Goal: Information Seeking & Learning: Learn about a topic

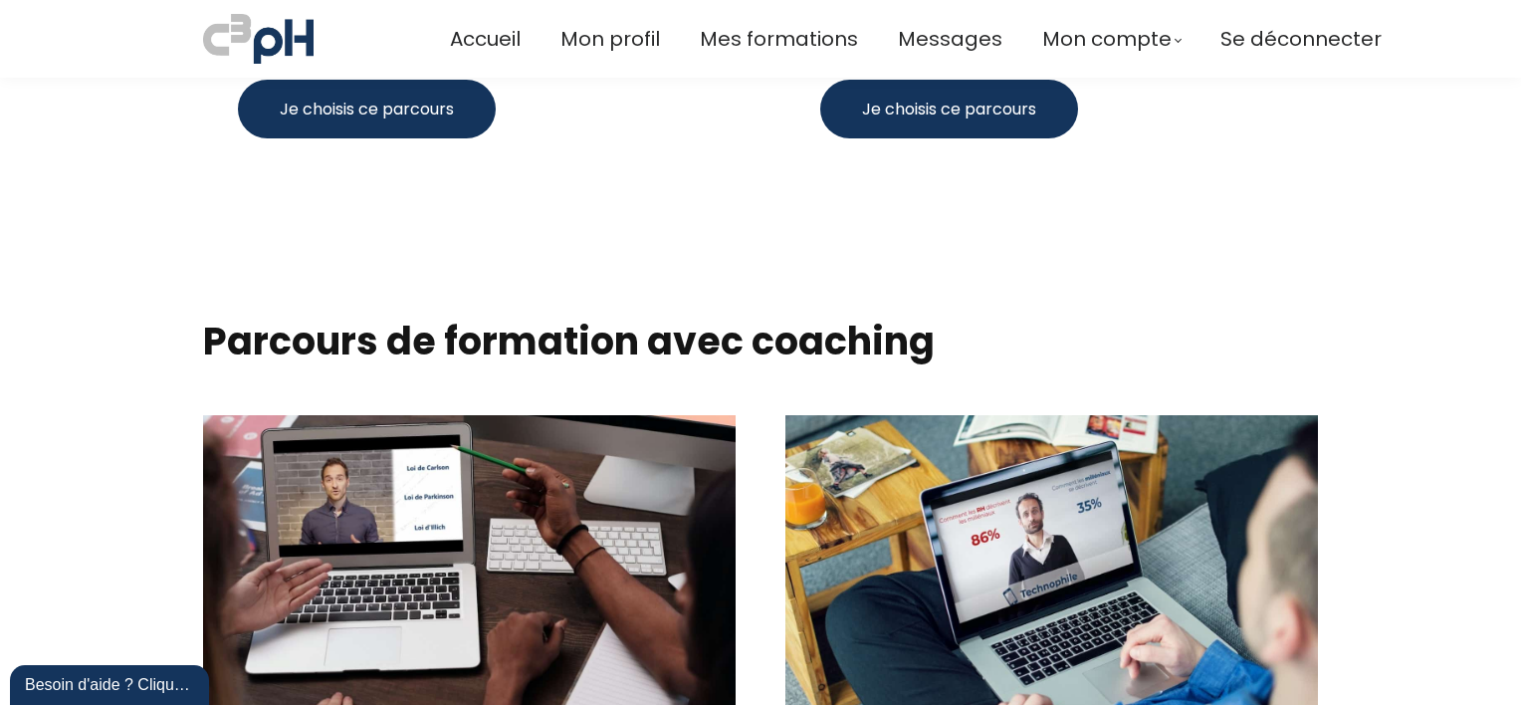
scroll to position [2092, 0]
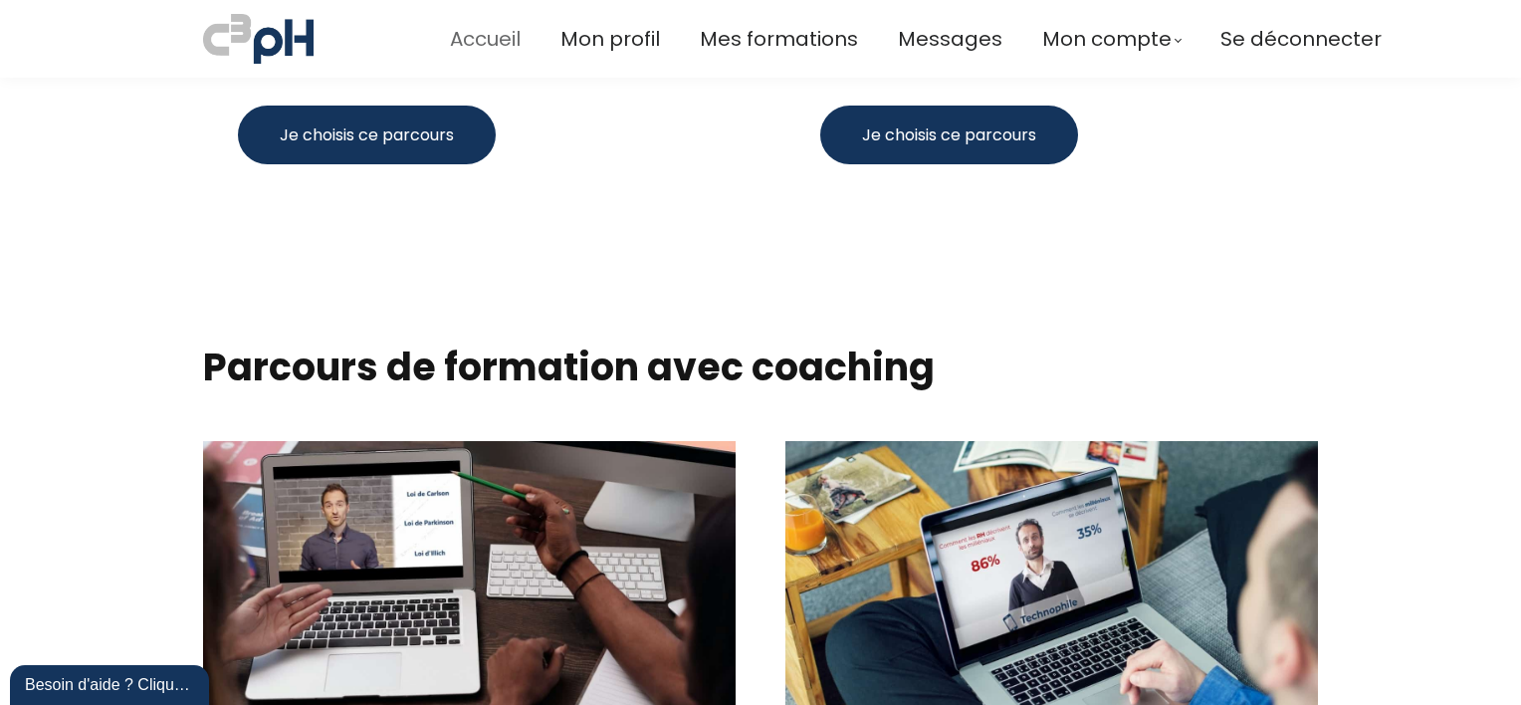
drag, startPoint x: 496, startPoint y: 44, endPoint x: 518, endPoint y: 47, distance: 22.1
click at [496, 44] on span "Accueil" at bounding box center [485, 39] width 71 height 33
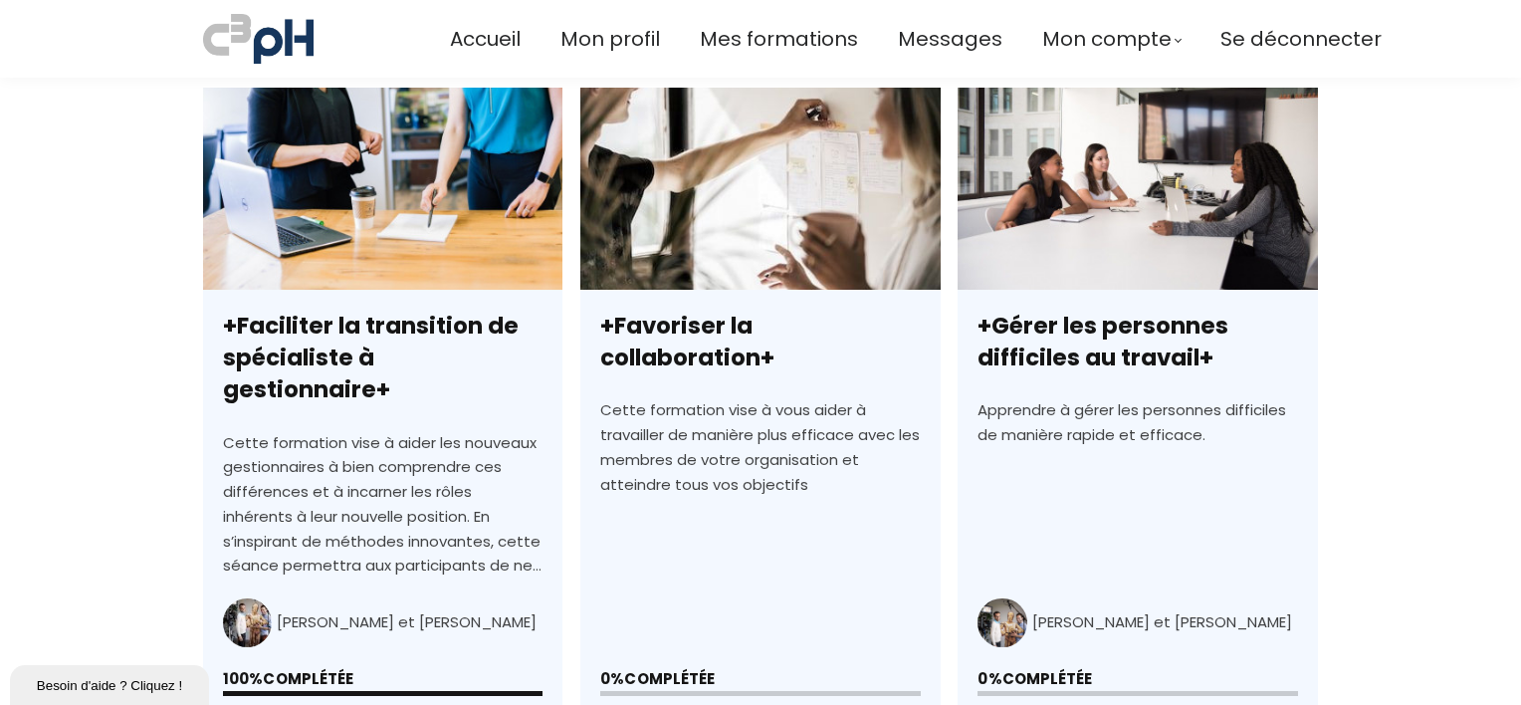
scroll to position [670, 0]
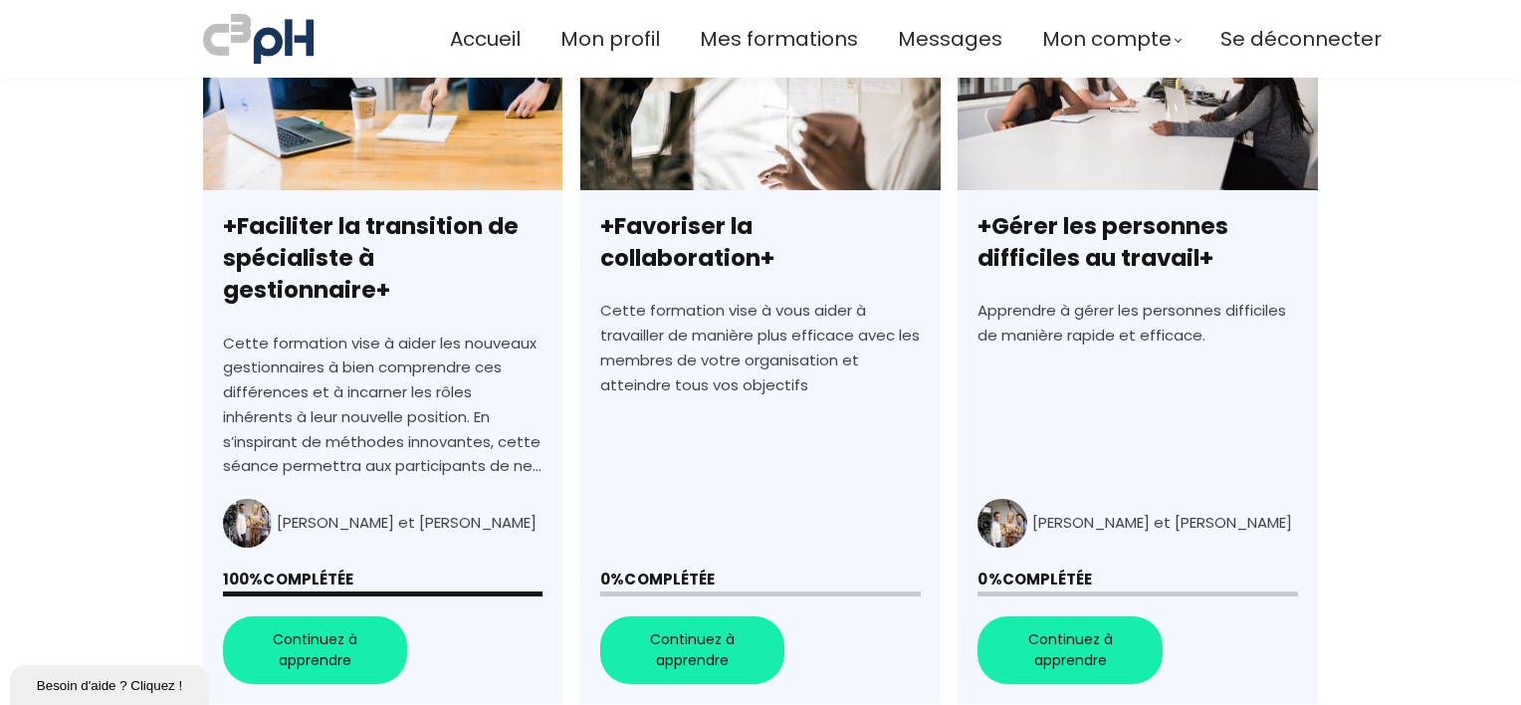
click at [708, 621] on link "+Favoriser la collaboration+" at bounding box center [759, 346] width 359 height 716
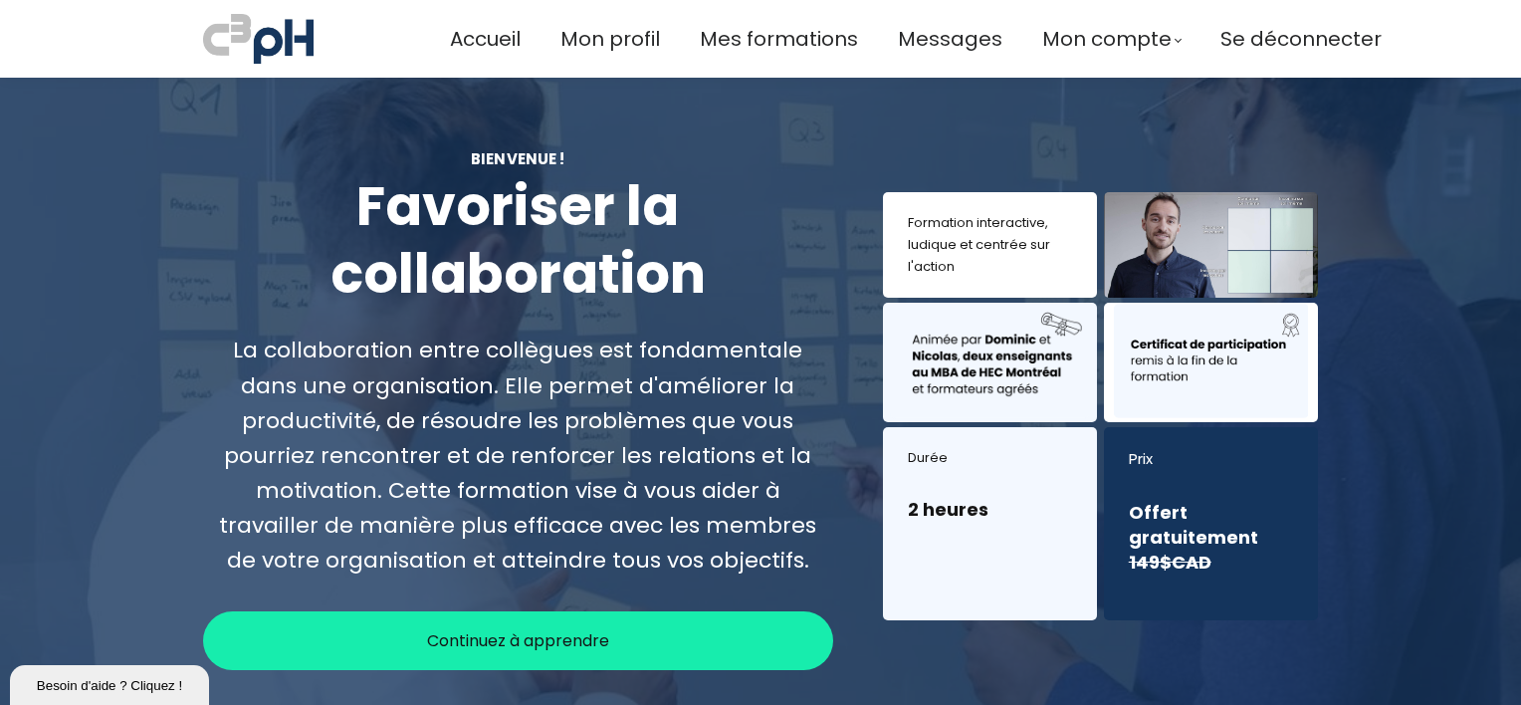
click at [575, 638] on span "Continuez à apprendre" at bounding box center [518, 640] width 182 height 25
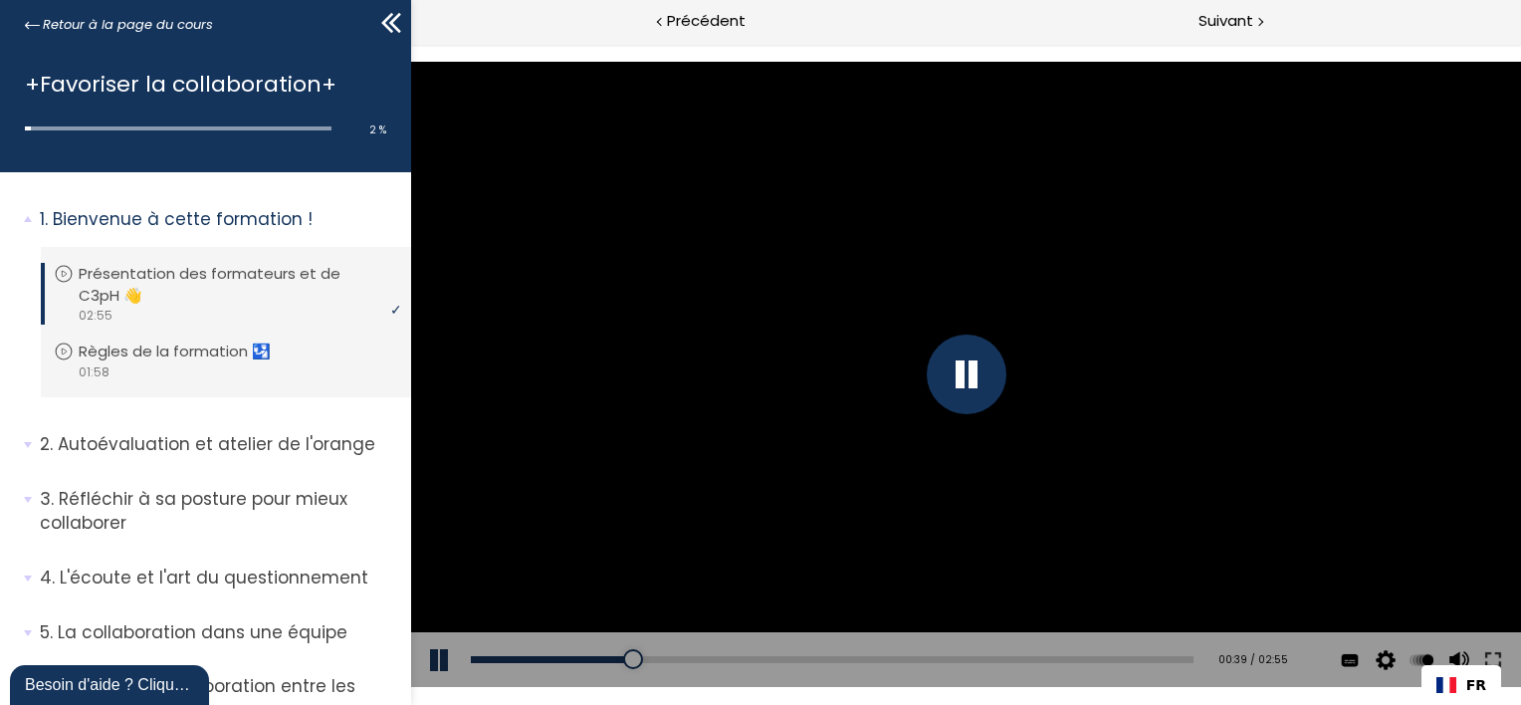
click at [443, 661] on button at bounding box center [440, 660] width 60 height 56
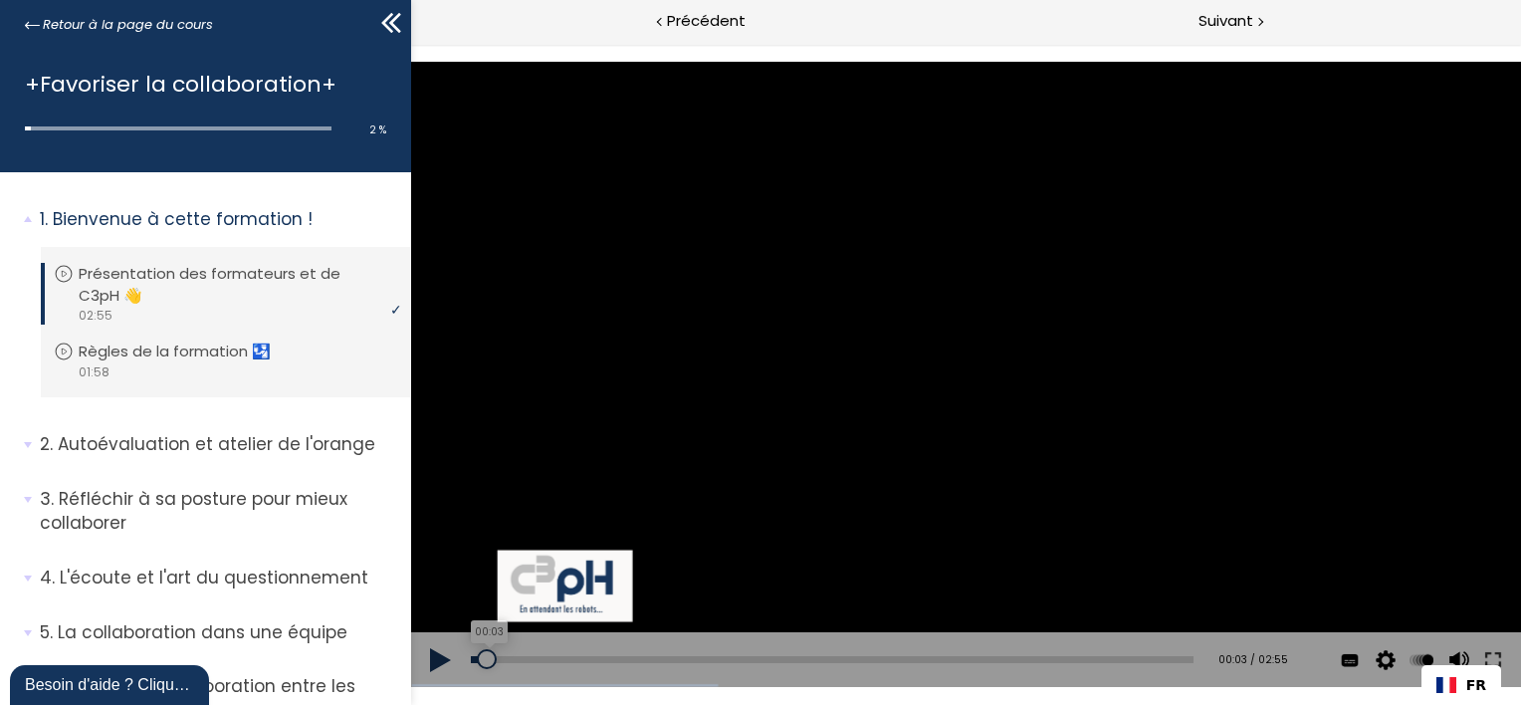
drag, startPoint x: 625, startPoint y: 660, endPoint x: 486, endPoint y: 659, distance: 139.4
click at [486, 659] on div at bounding box center [486, 659] width 20 height 20
click at [434, 653] on button at bounding box center [440, 660] width 60 height 56
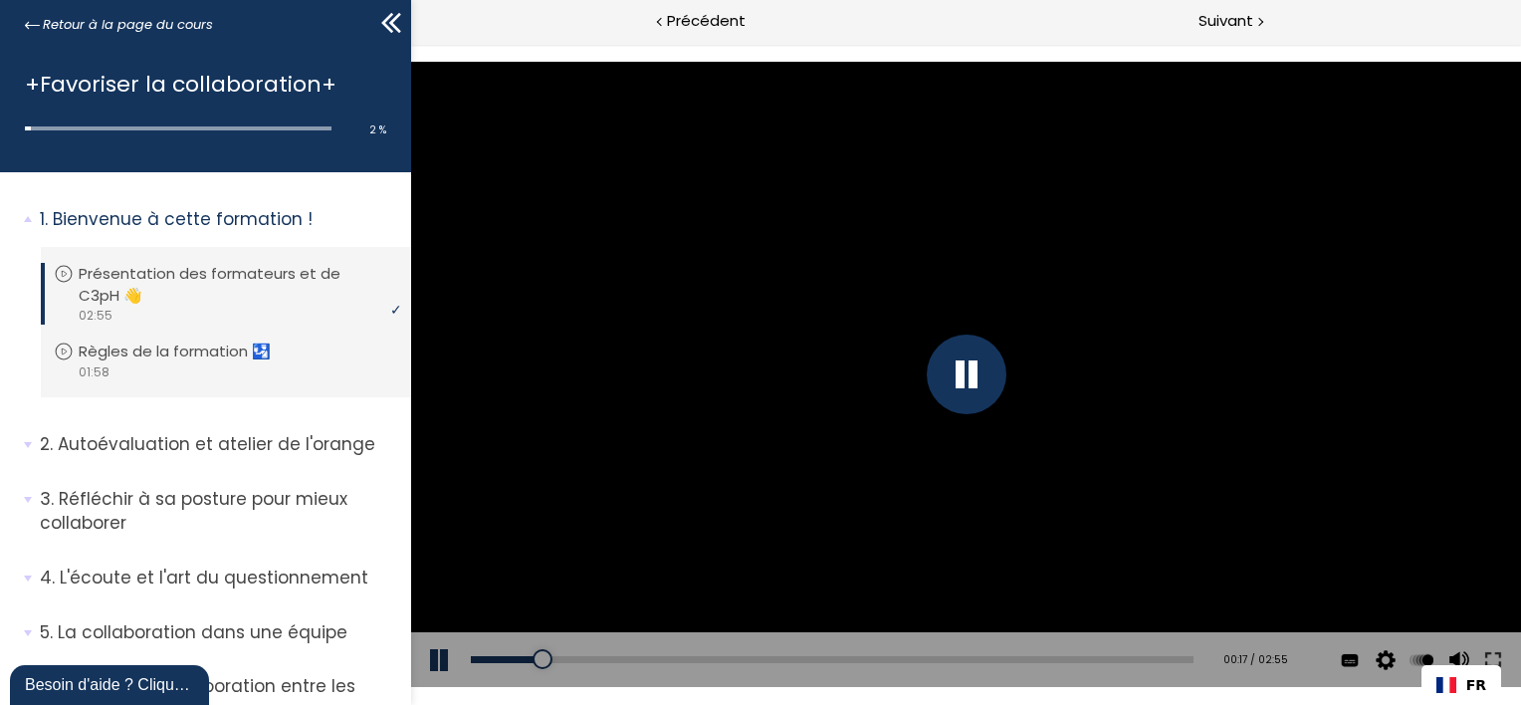
click at [445, 665] on button at bounding box center [440, 660] width 60 height 56
click at [538, 653] on div at bounding box center [533, 659] width 20 height 20
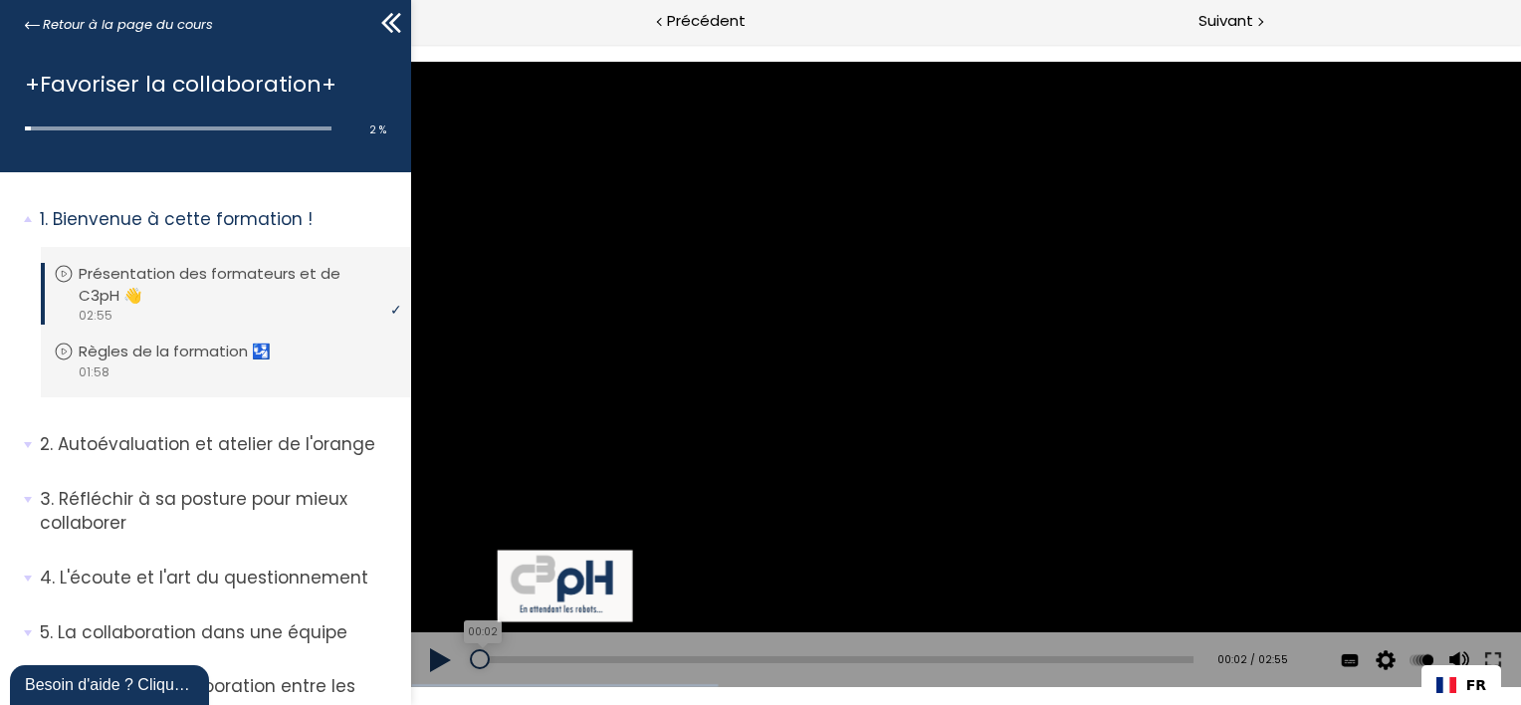
drag, startPoint x: 538, startPoint y: 653, endPoint x: 479, endPoint y: 653, distance: 58.7
click at [479, 653] on div at bounding box center [479, 659] width 20 height 20
click at [435, 651] on button at bounding box center [440, 660] width 60 height 56
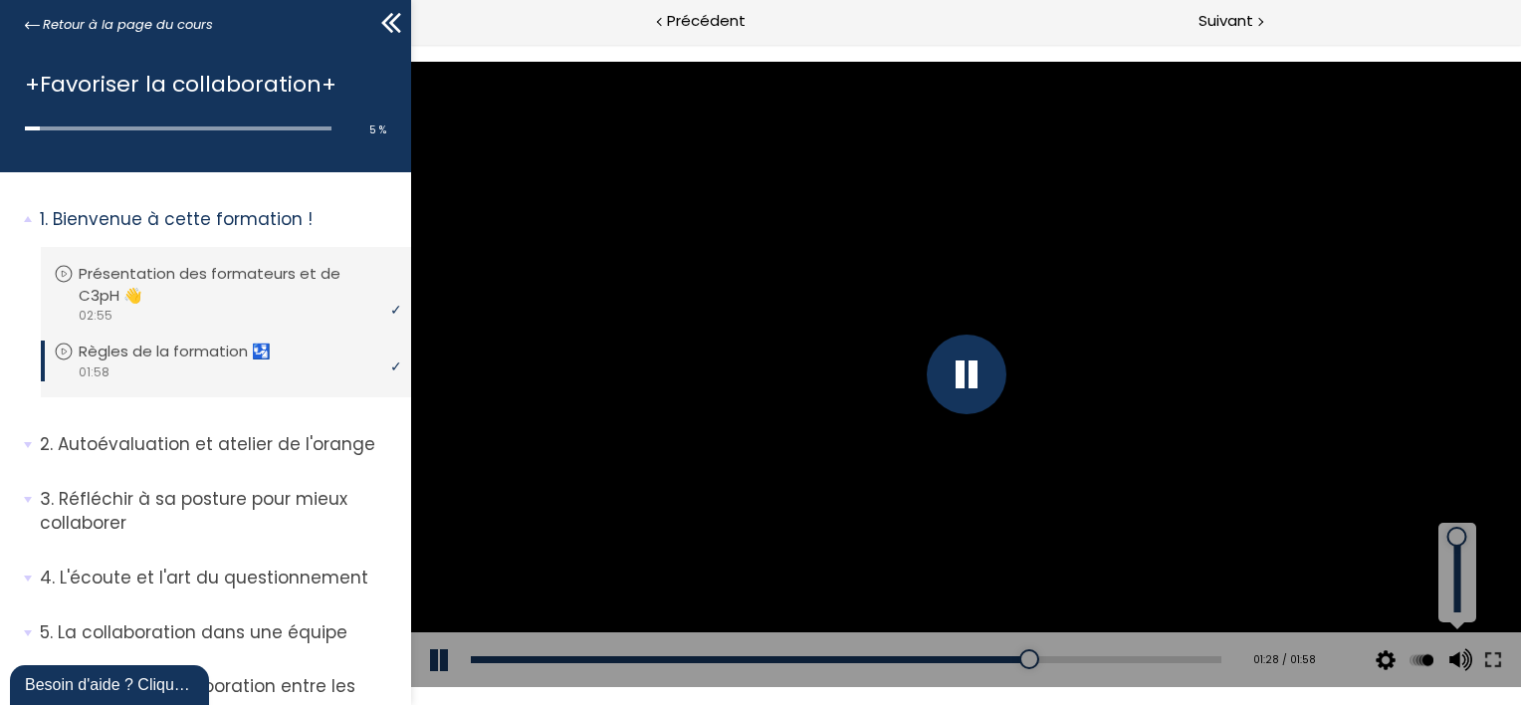
drag, startPoint x: 1454, startPoint y: 566, endPoint x: 1462, endPoint y: 537, distance: 30.9
click at [1456, 537] on div at bounding box center [1456, 537] width 0 height 0
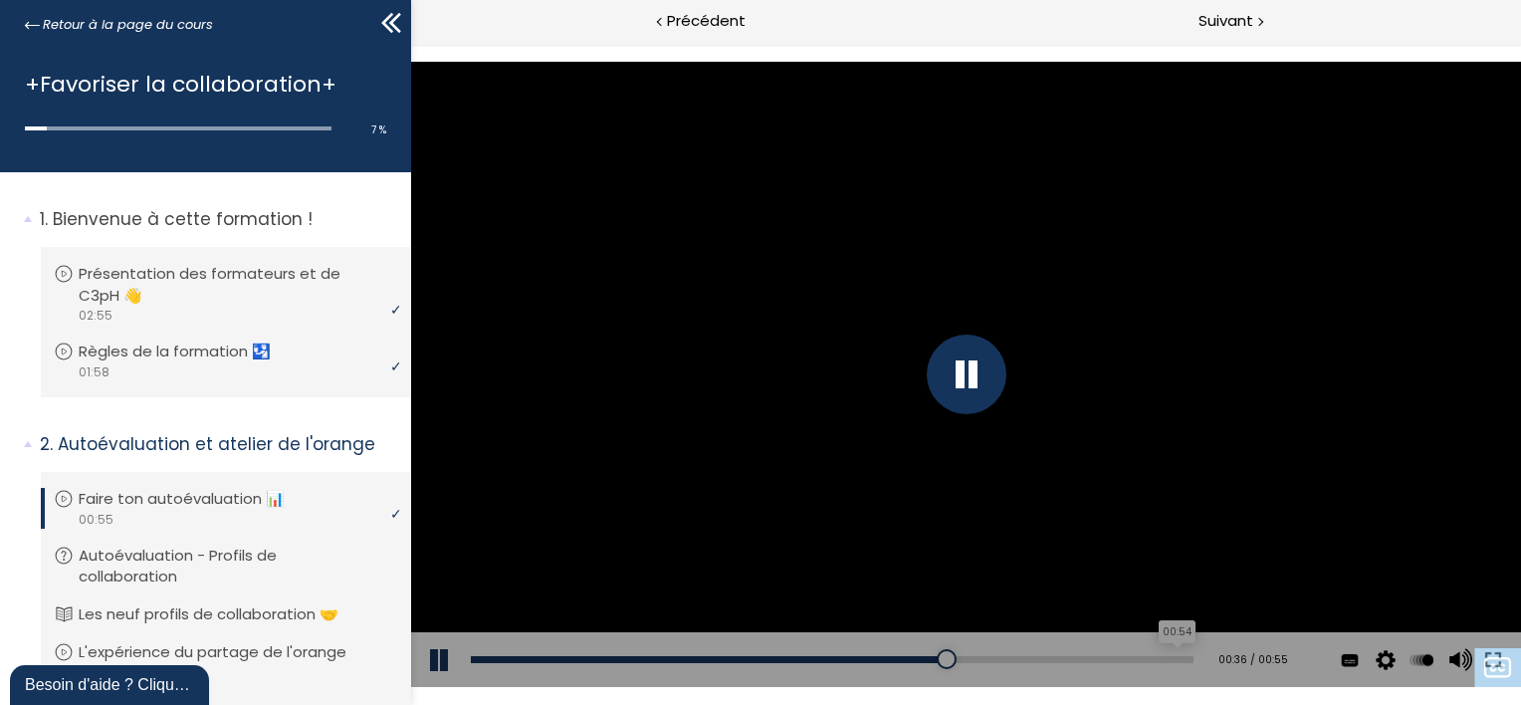
click at [1153, 658] on div "00:54" at bounding box center [831, 659] width 723 height 7
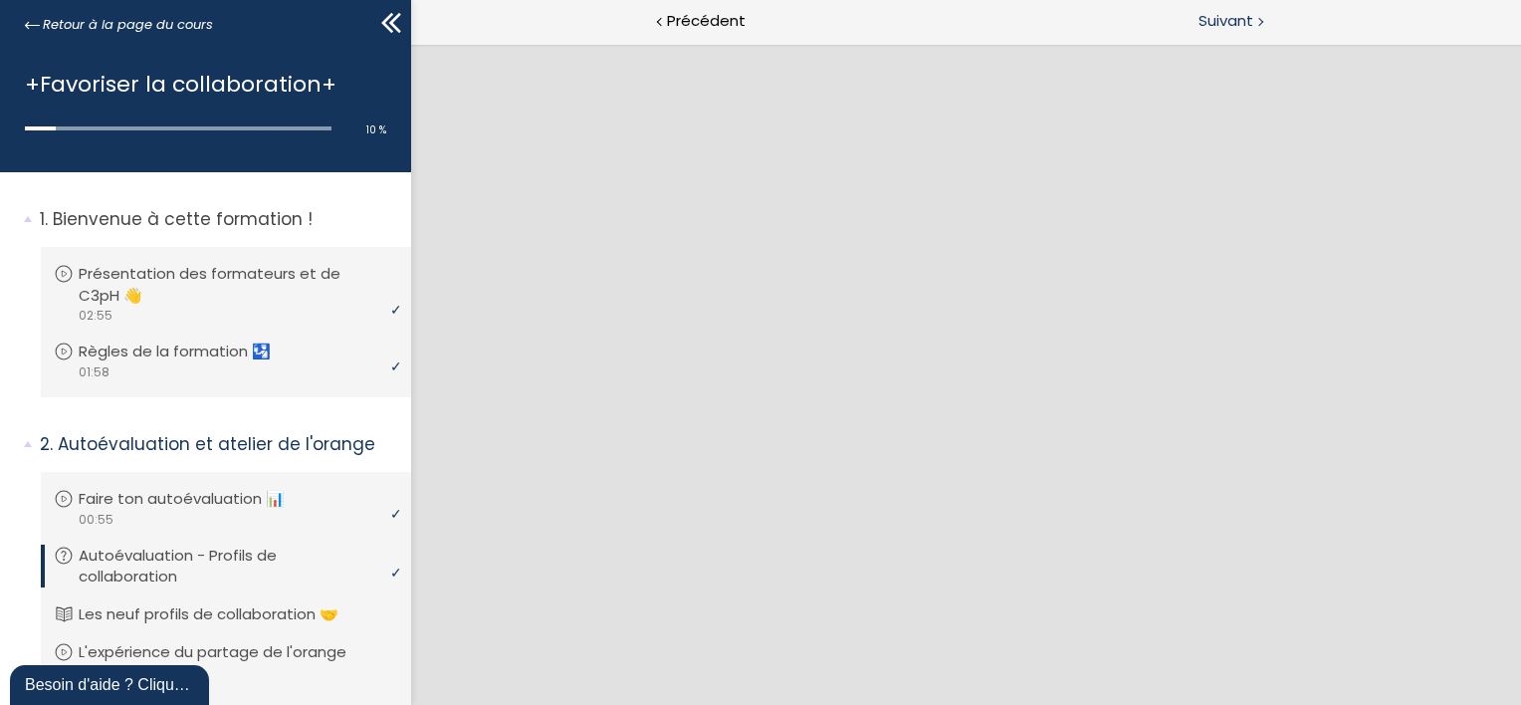
click at [1243, 25] on span "Suivant" at bounding box center [1226, 21] width 55 height 25
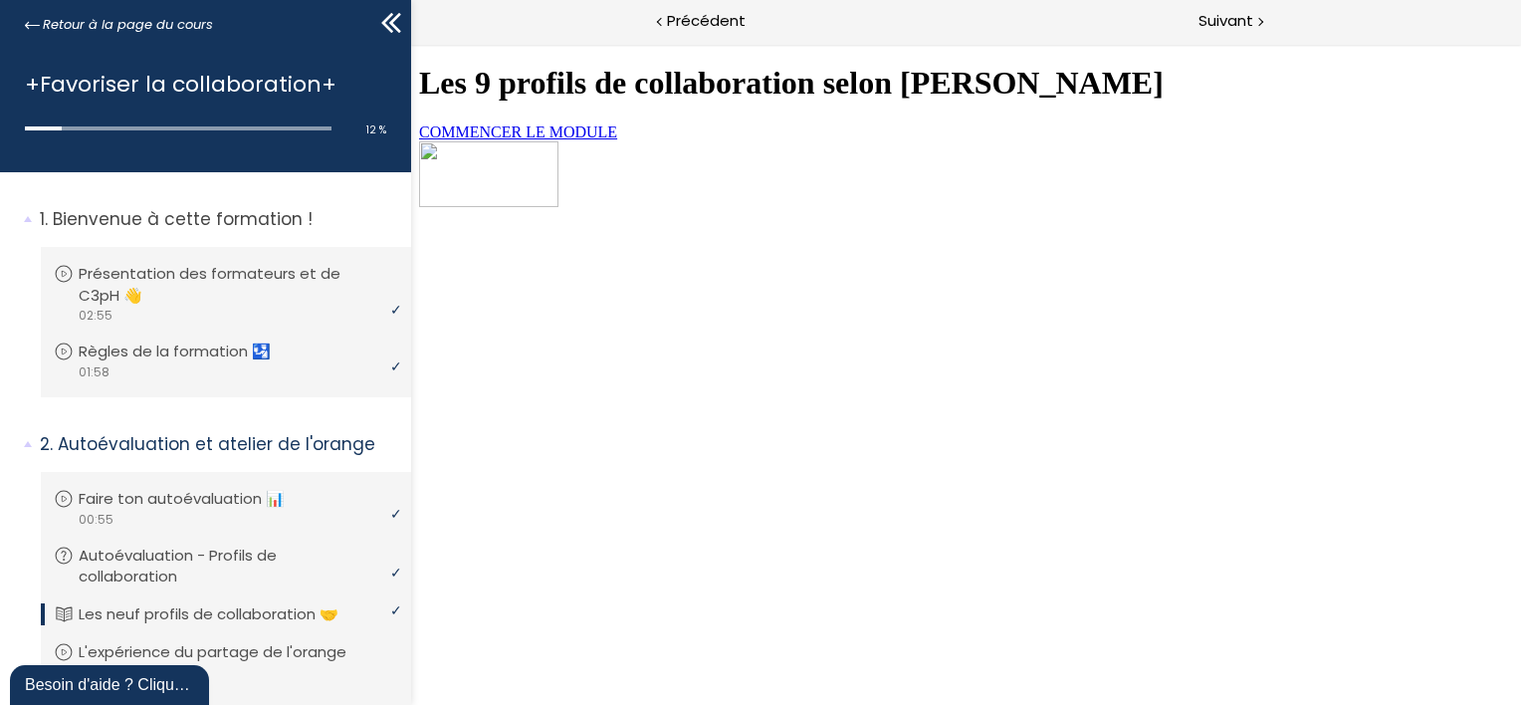
click at [566, 140] on span "COMMENCER LE MODULE" at bounding box center [517, 131] width 198 height 17
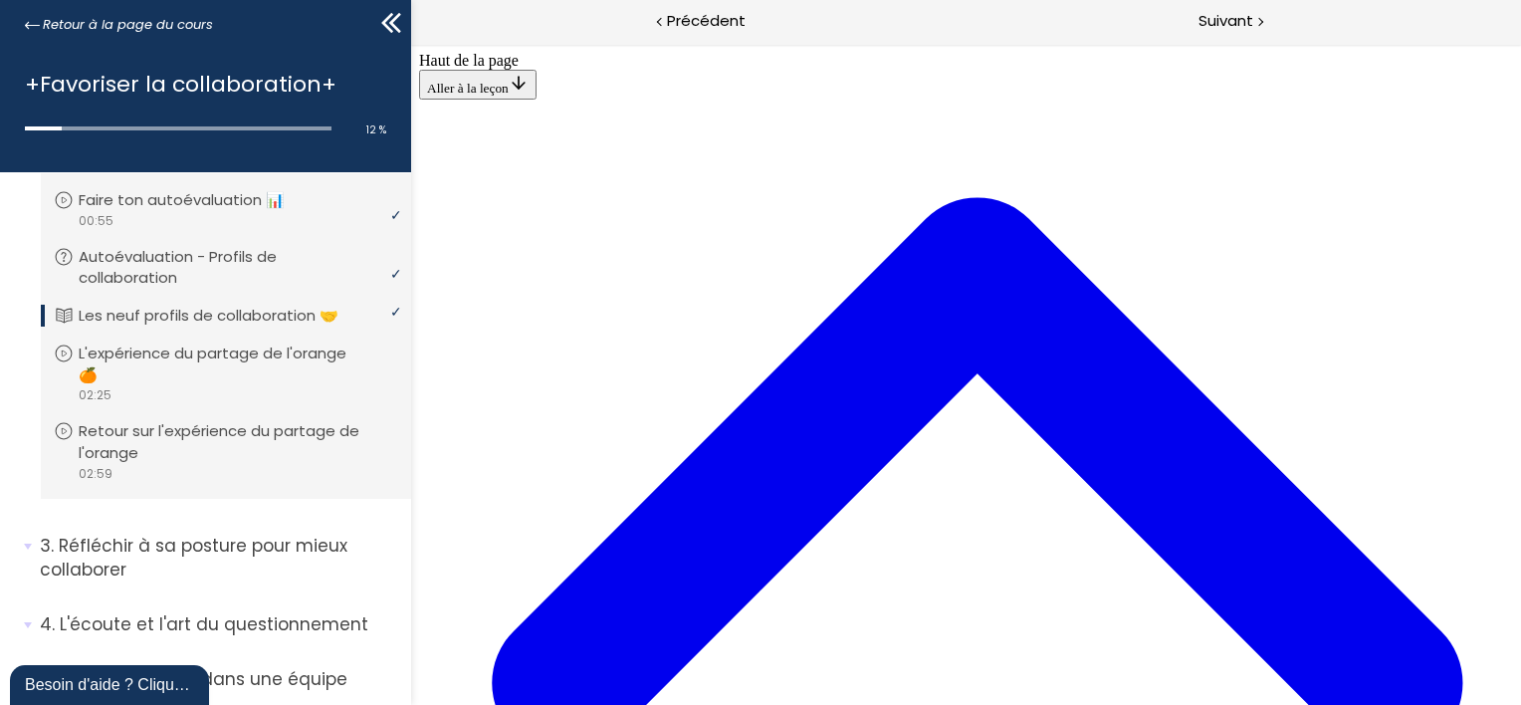
scroll to position [4656, 0]
click at [312, 350] on p "L'expérience du partage de l'orange 🍊" at bounding box center [241, 364] width 315 height 44
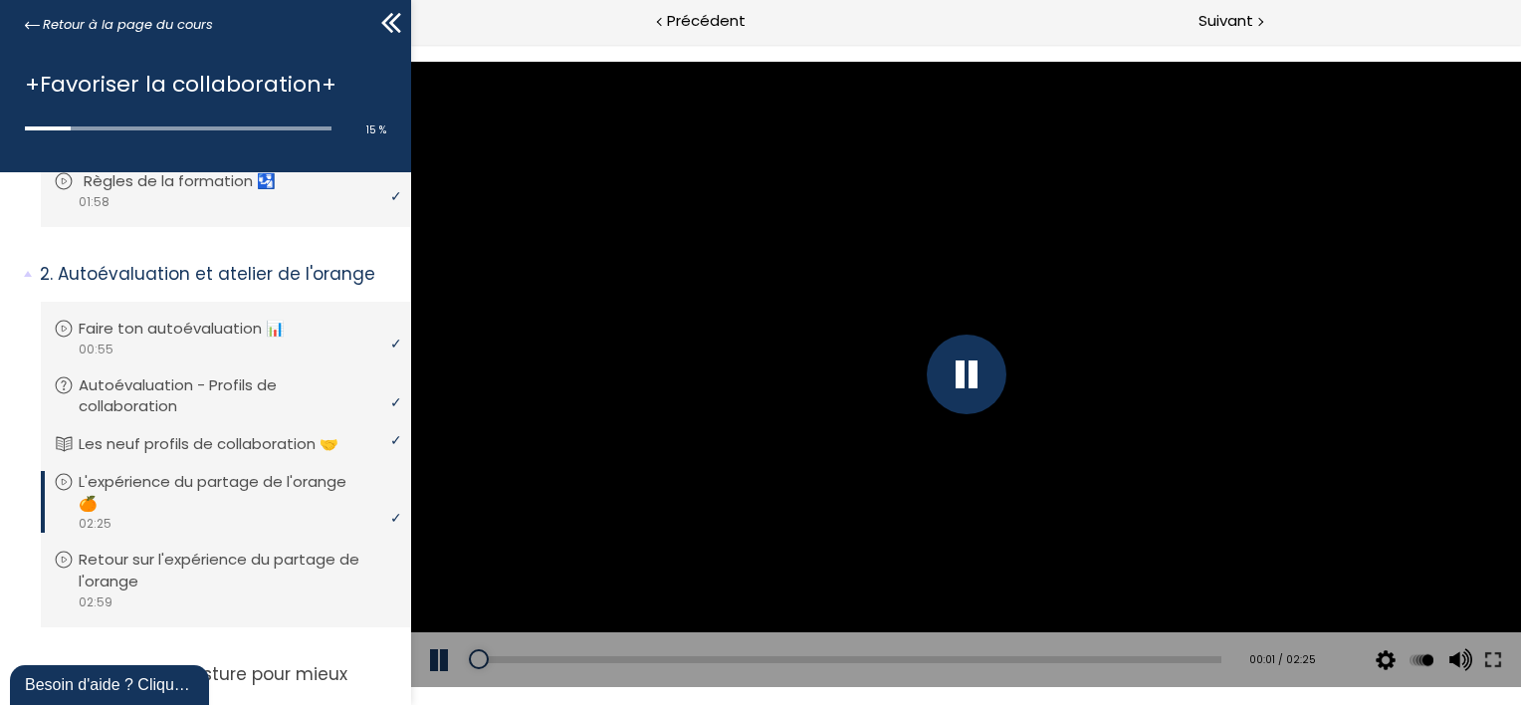
scroll to position [299, 0]
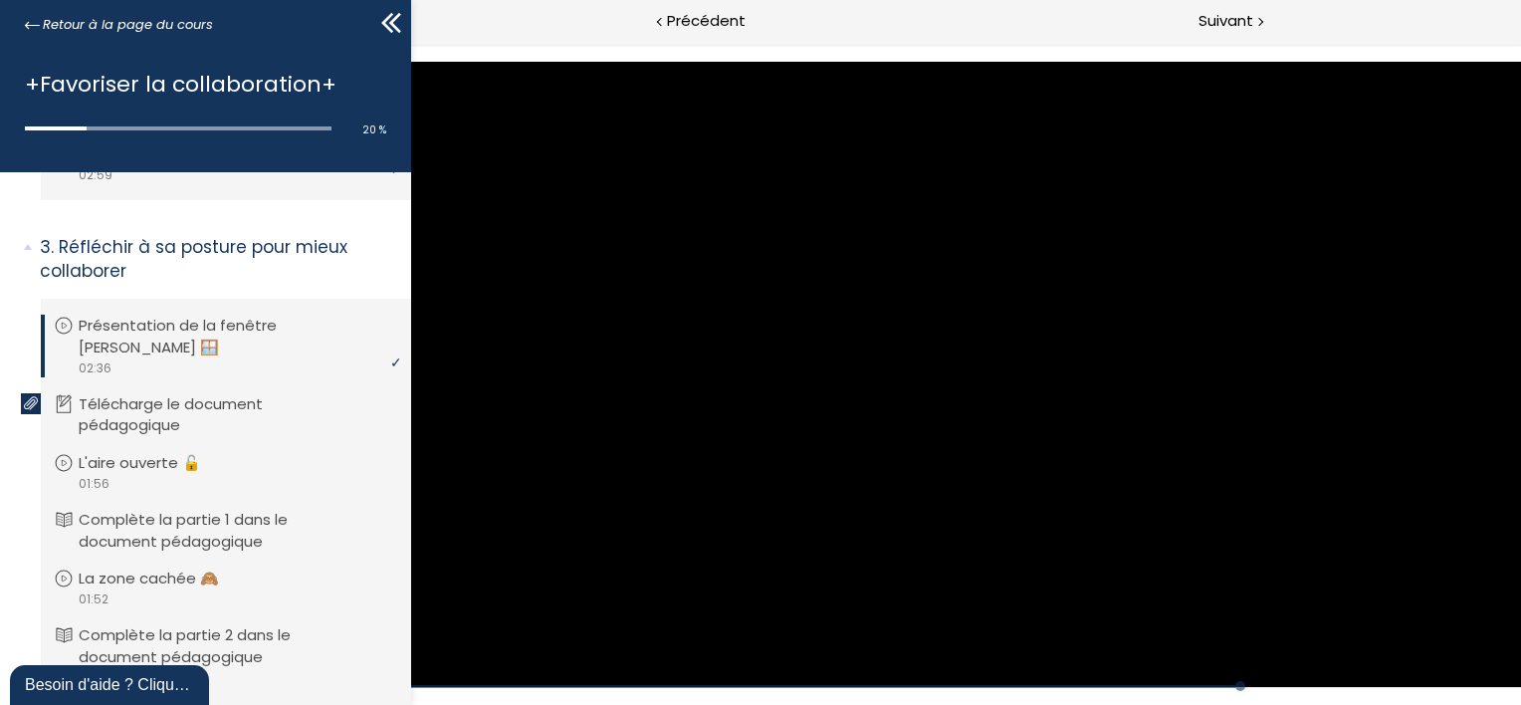
scroll to position [597, 0]
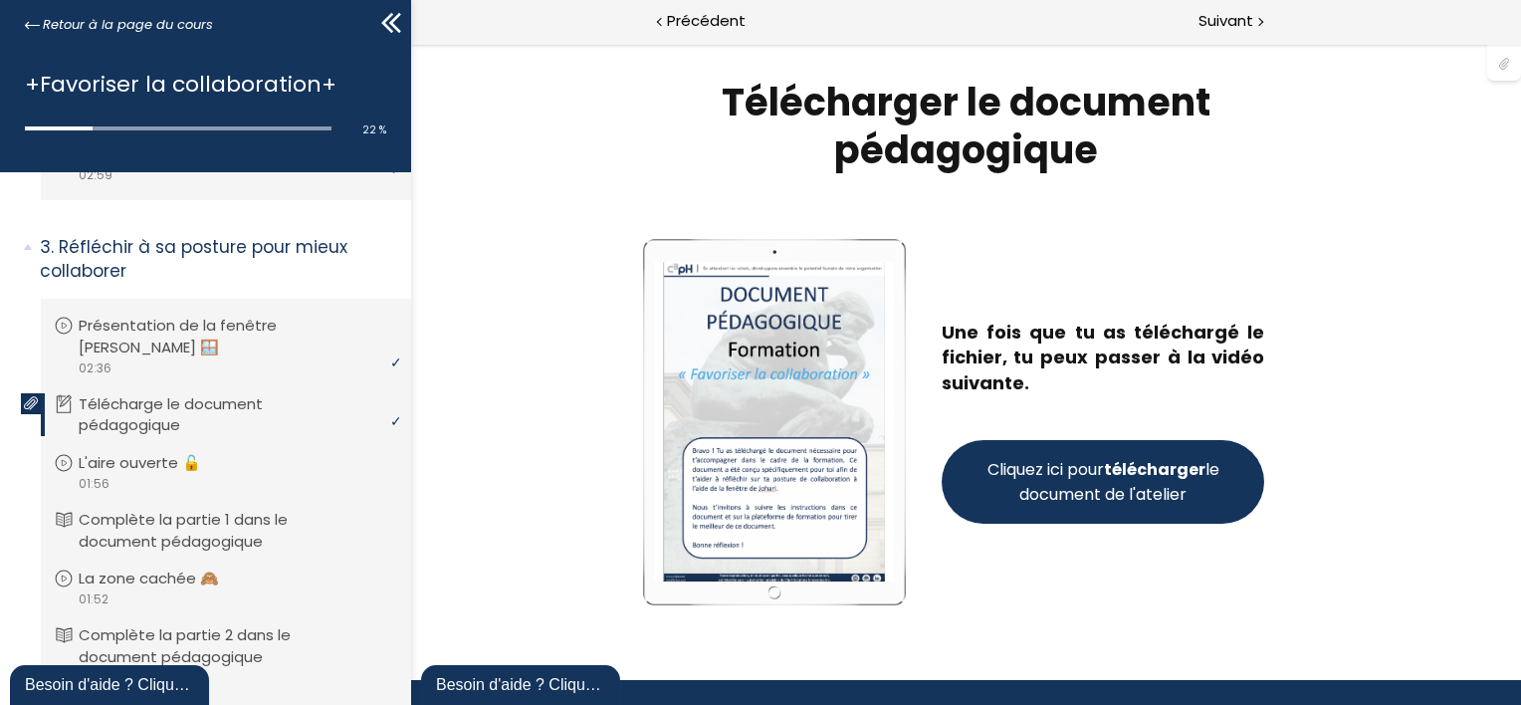
click at [1107, 486] on span "Cliquez ici pour télécharger le document de l'atelier" at bounding box center [1102, 482] width 240 height 50
click at [139, 462] on p "L'aire ouverte 🔓" at bounding box center [160, 463] width 152 height 22
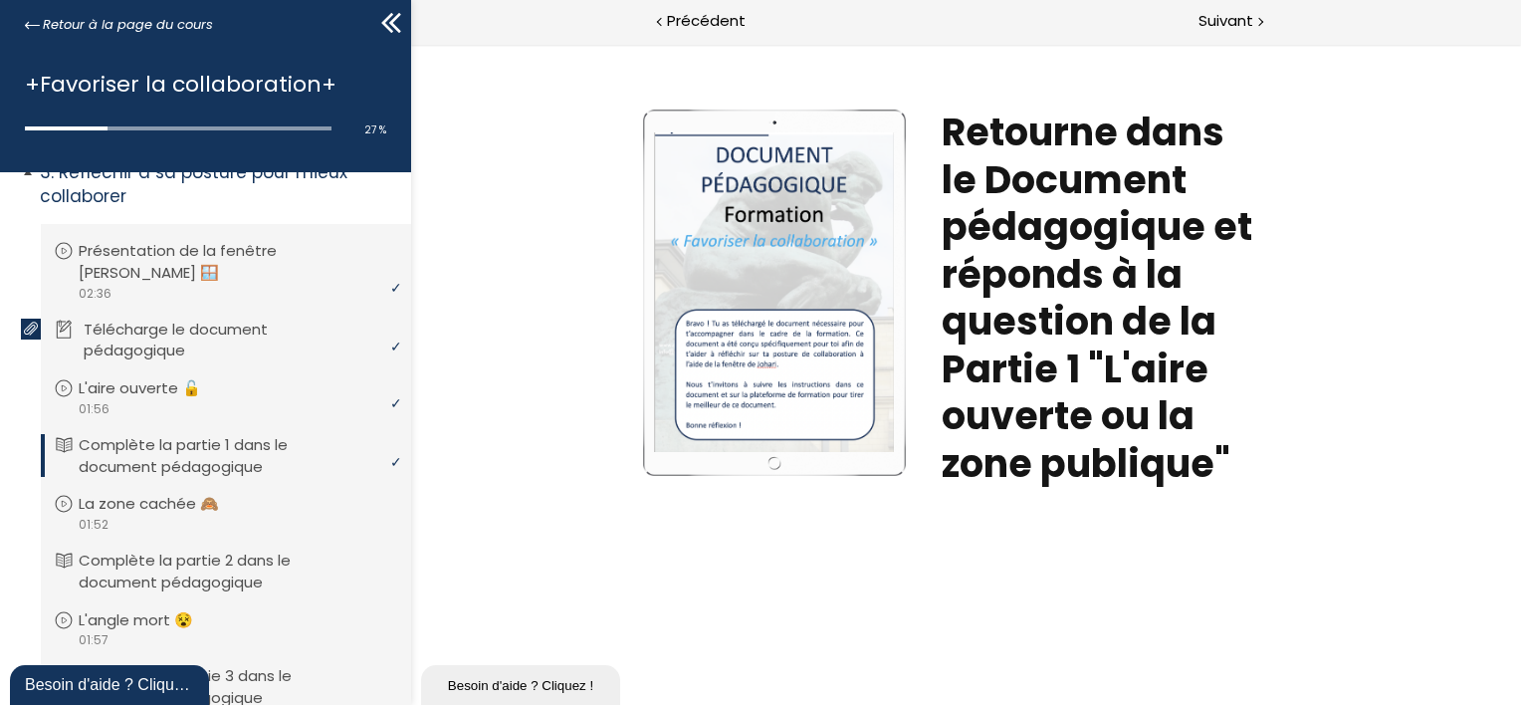
scroll to position [796, 0]
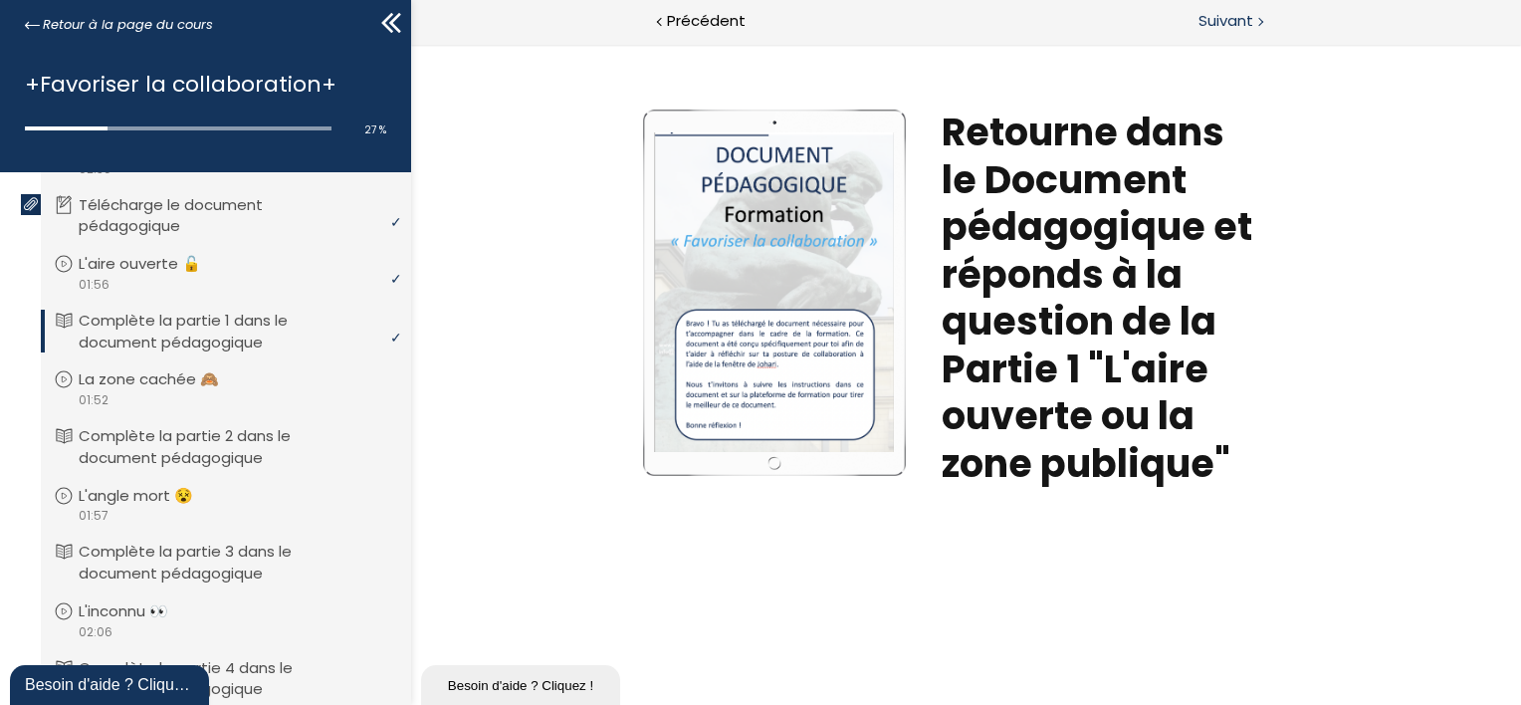
click at [1253, 20] on div "Suivant" at bounding box center [1243, 22] width 555 height 45
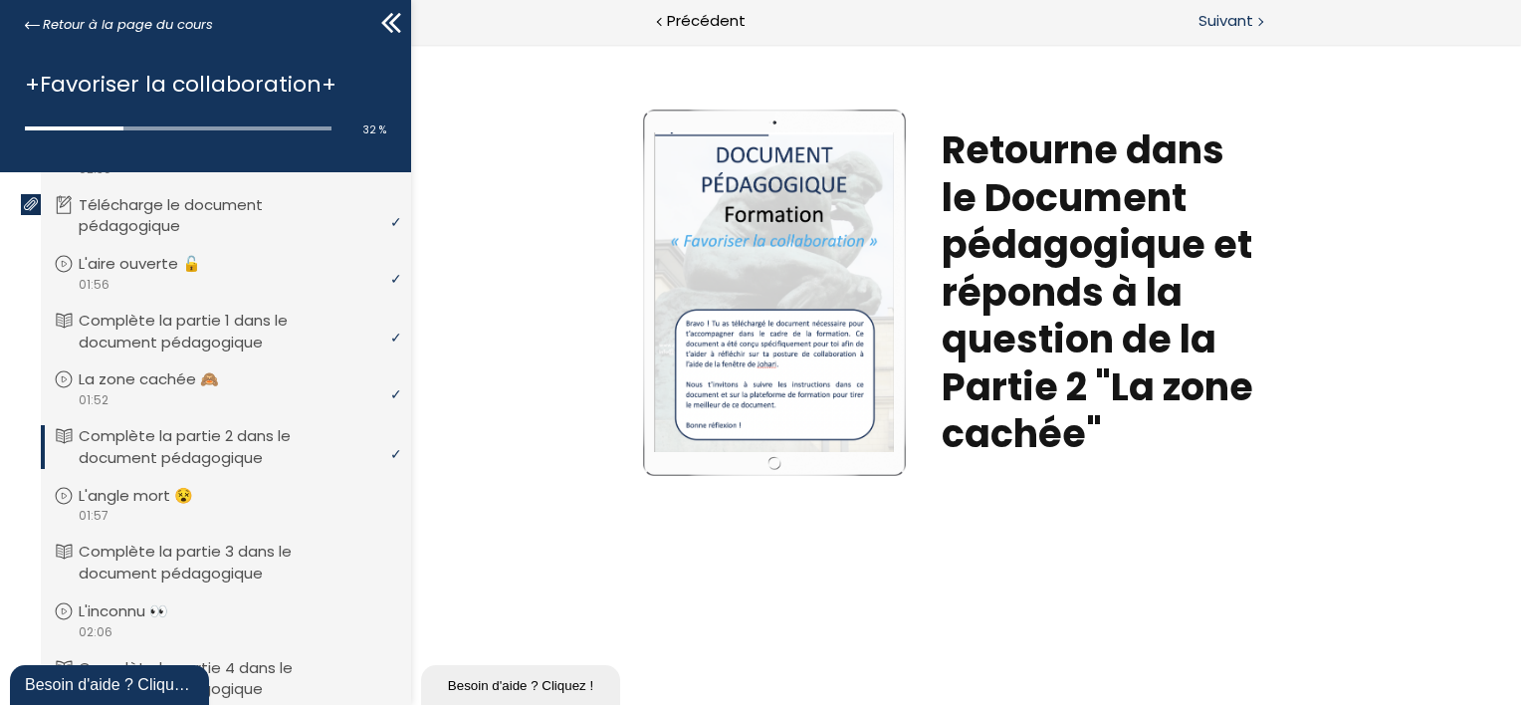
click at [1242, 29] on span "Suivant" at bounding box center [1226, 21] width 55 height 25
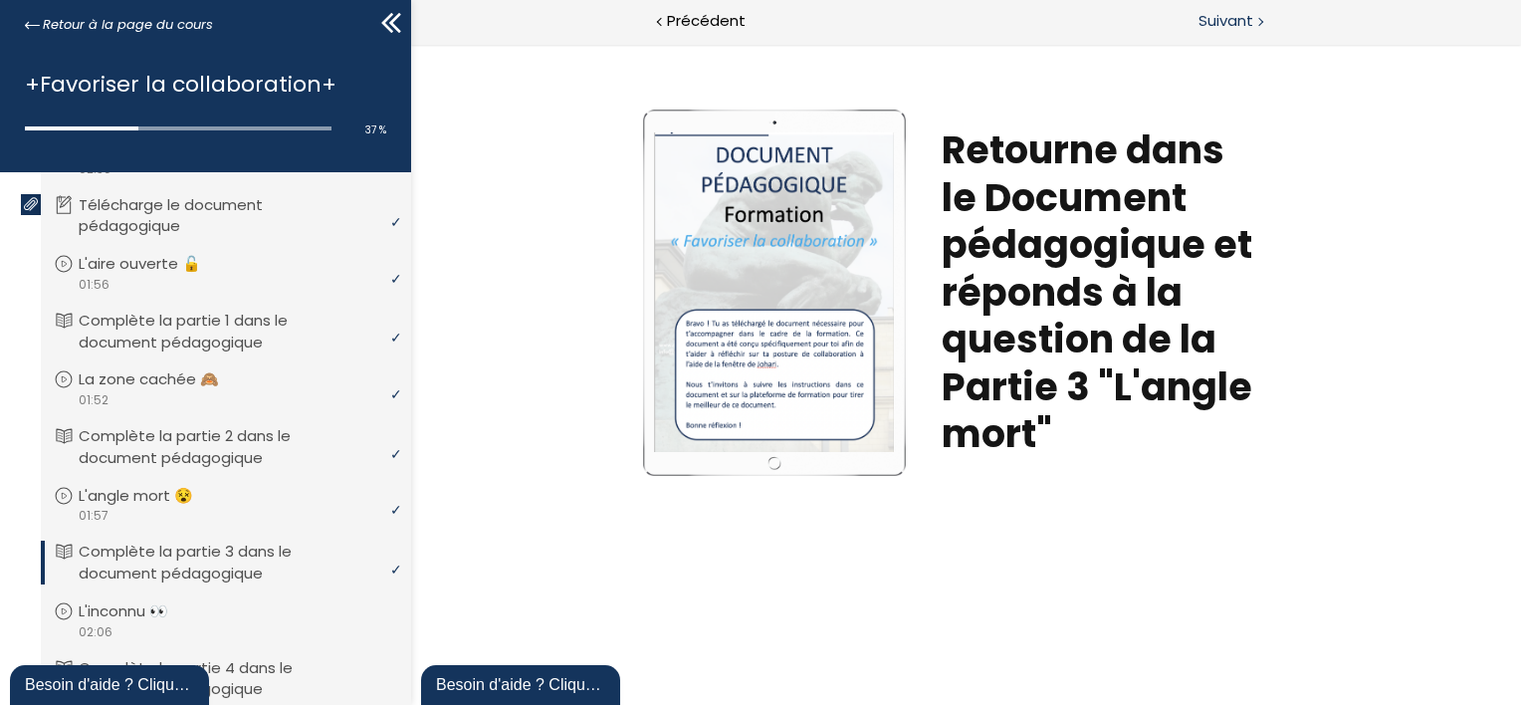
click at [1240, 22] on span "Suivant" at bounding box center [1226, 21] width 55 height 25
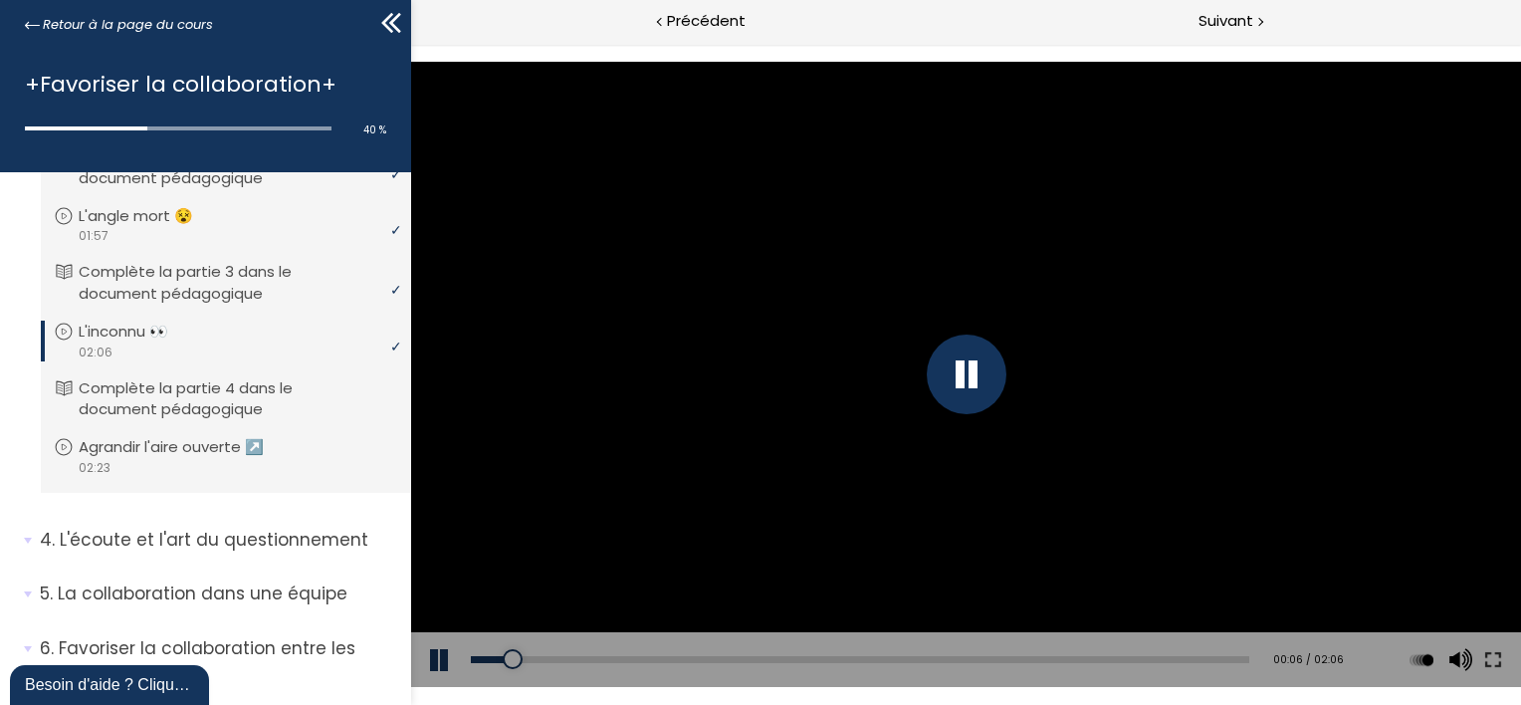
scroll to position [1095, 0]
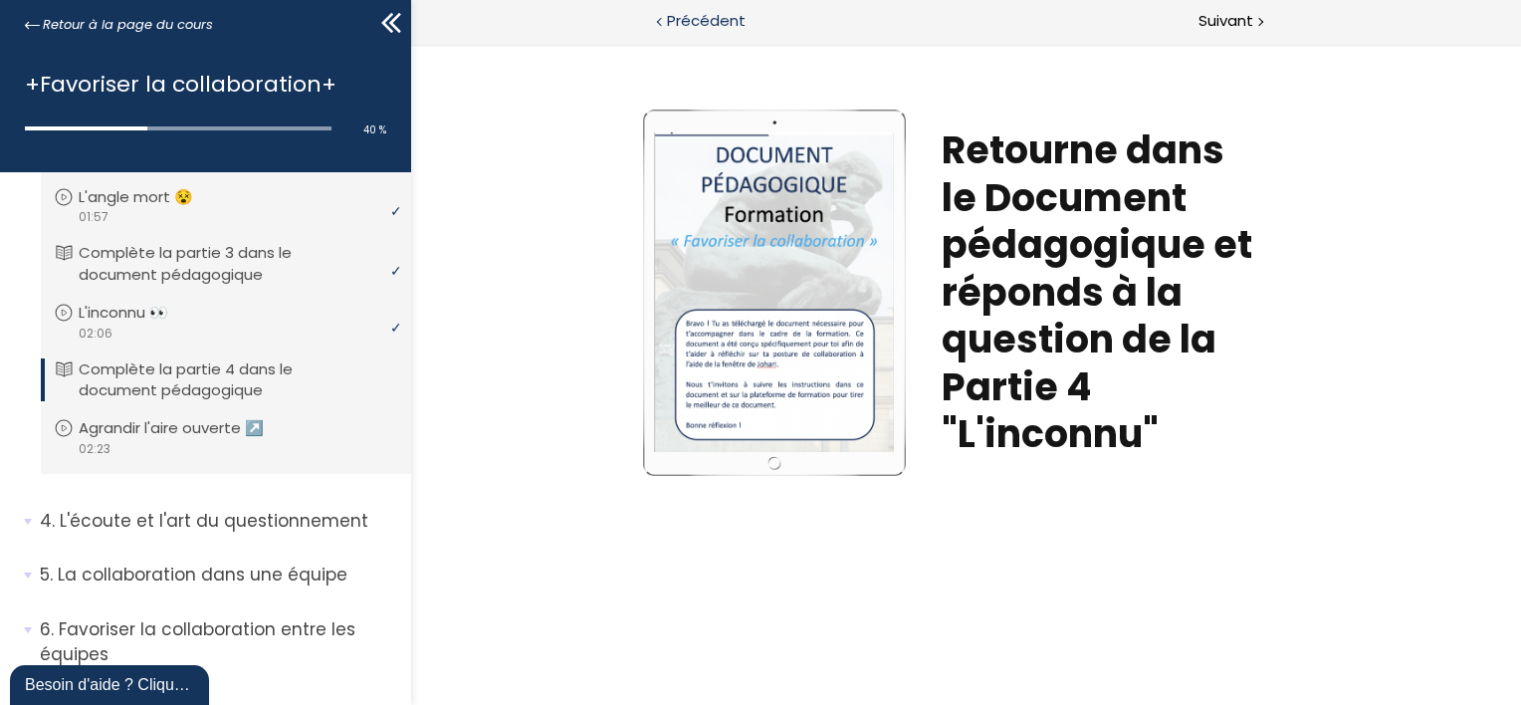
click at [696, 19] on span "Précédent" at bounding box center [706, 21] width 79 height 25
click at [1210, 12] on span "Suivant" at bounding box center [1226, 21] width 55 height 25
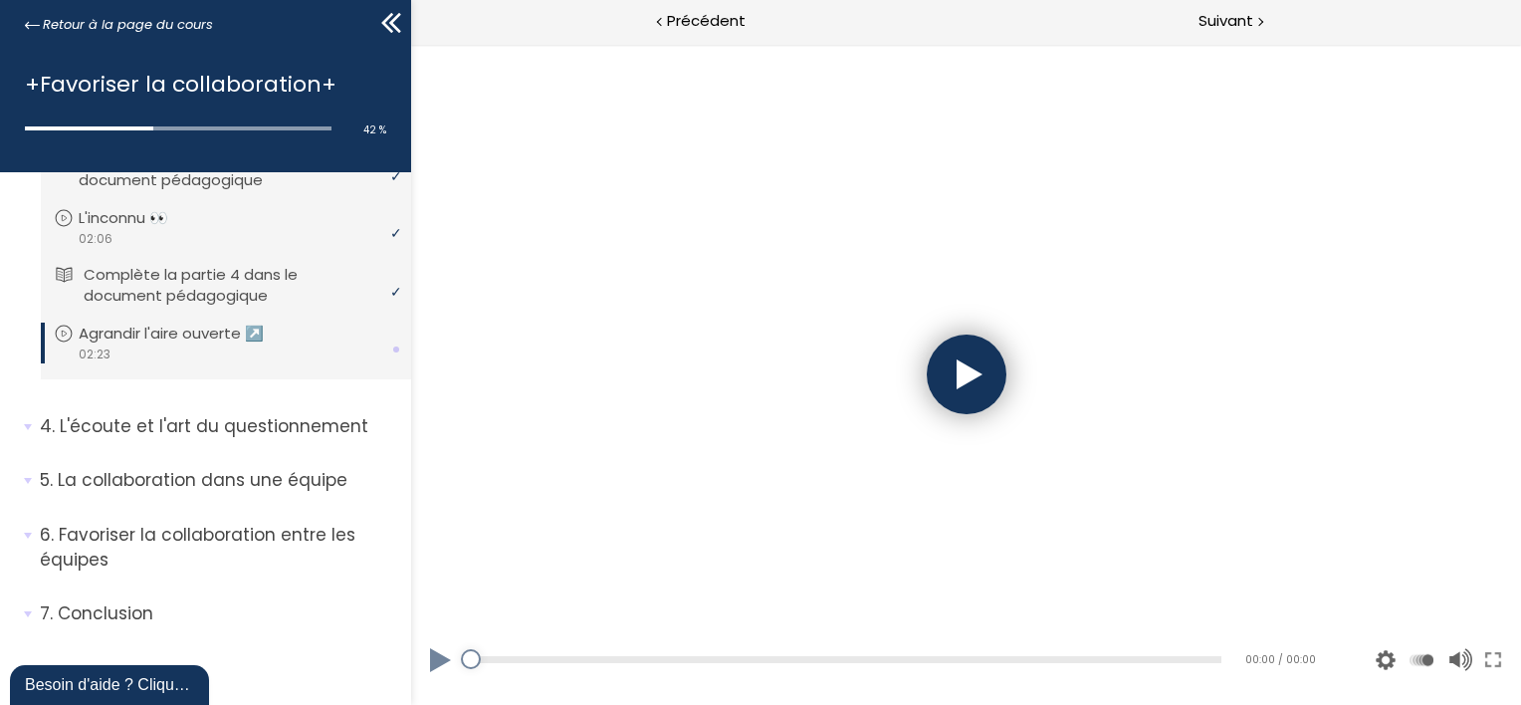
scroll to position [1194, 0]
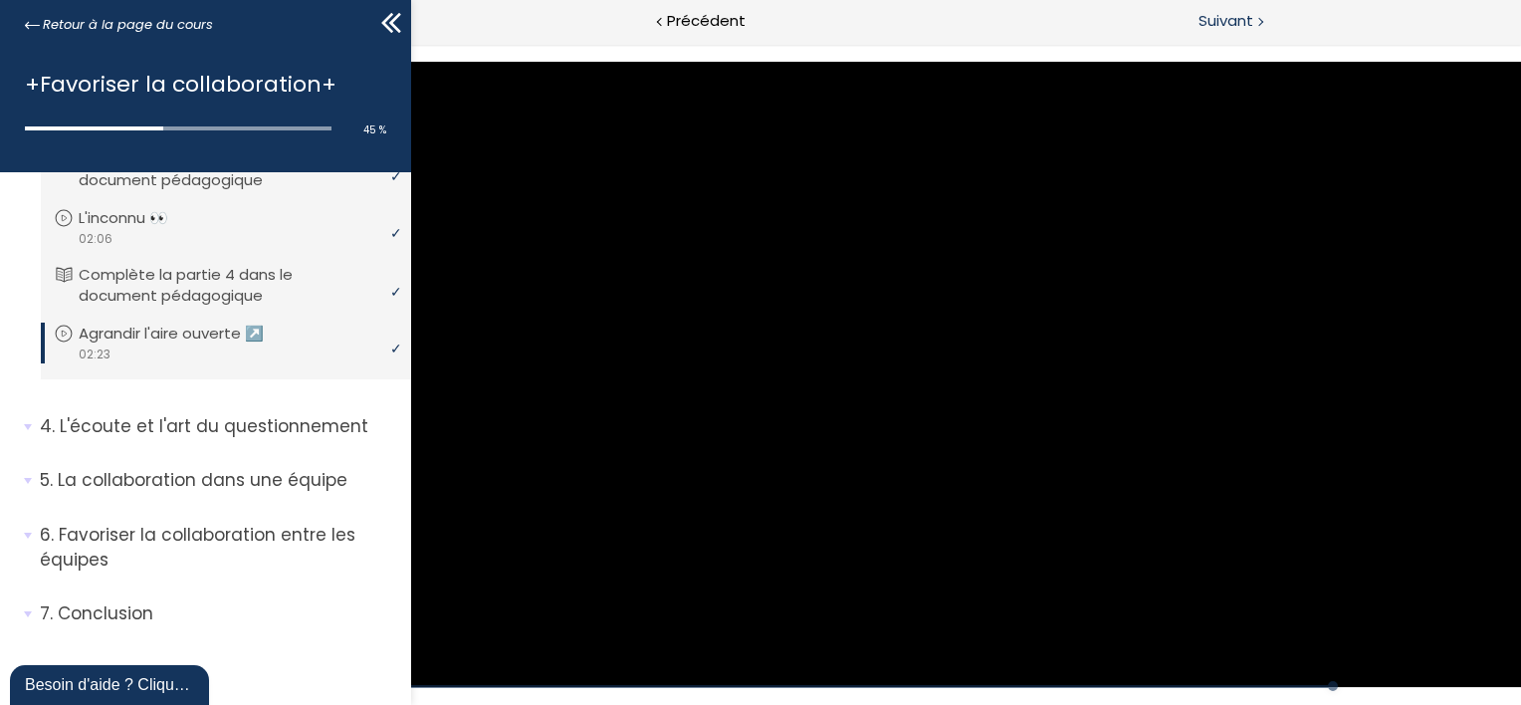
click at [1206, 23] on span "Suivant" at bounding box center [1226, 21] width 55 height 25
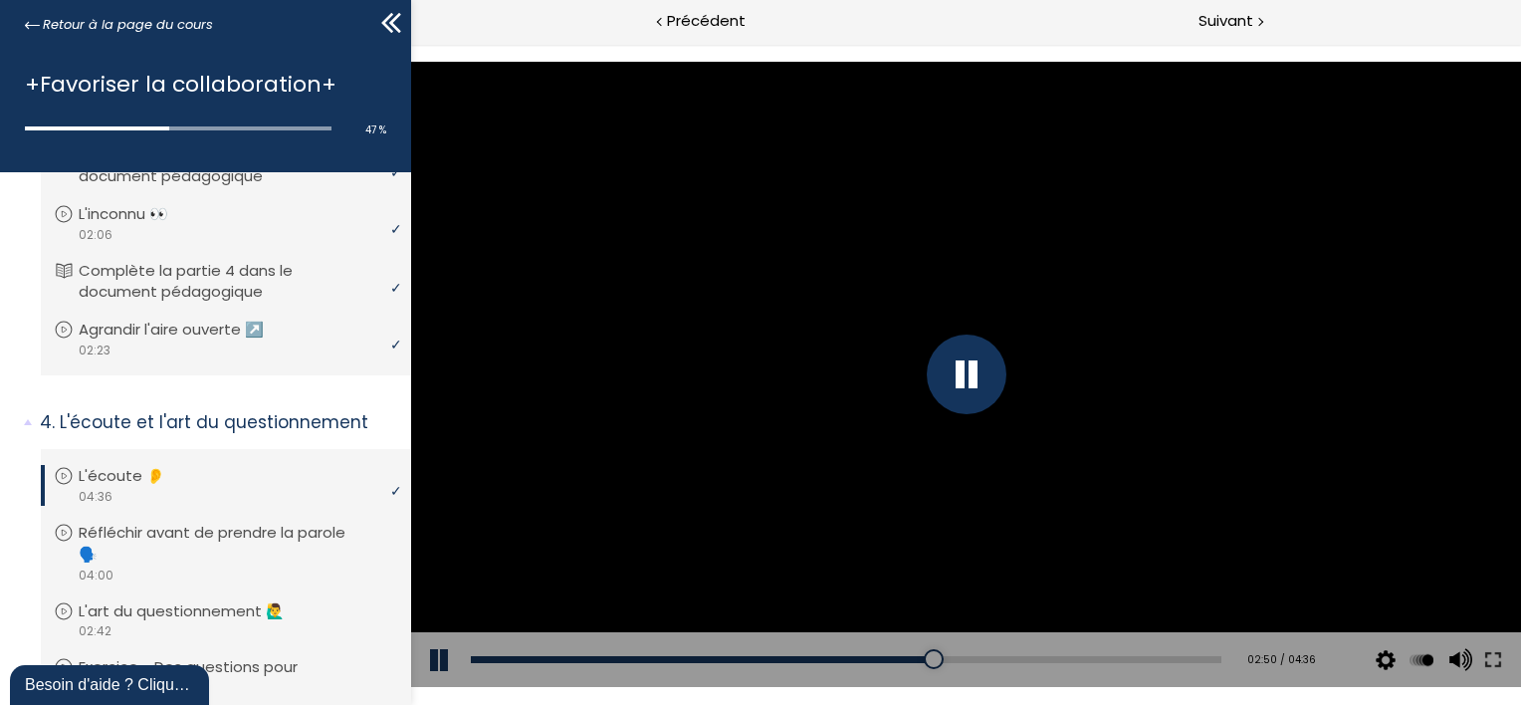
click at [751, 653] on div "Add chapter 01:44" at bounding box center [845, 660] width 751 height 56
drag, startPoint x: 921, startPoint y: 659, endPoint x: 873, endPoint y: 661, distance: 47.8
click at [875, 661] on div at bounding box center [885, 659] width 20 height 20
click at [429, 662] on button at bounding box center [440, 660] width 60 height 56
click at [431, 661] on button at bounding box center [440, 660] width 60 height 56
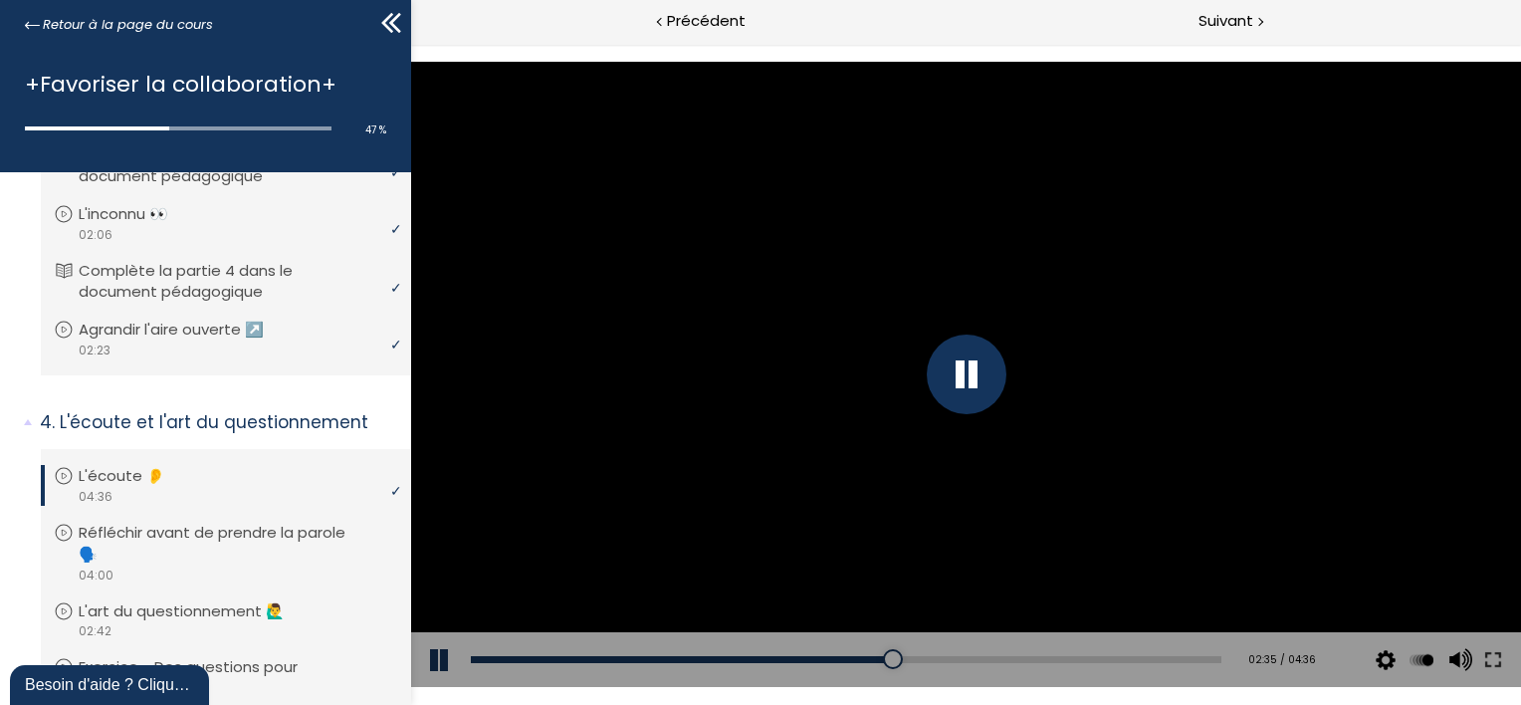
click at [432, 661] on button at bounding box center [440, 660] width 60 height 56
click at [873, 664] on div at bounding box center [881, 659] width 20 height 20
click at [439, 671] on button at bounding box center [440, 660] width 60 height 56
click at [439, 664] on button at bounding box center [440, 660] width 60 height 56
click at [439, 662] on button at bounding box center [440, 660] width 60 height 56
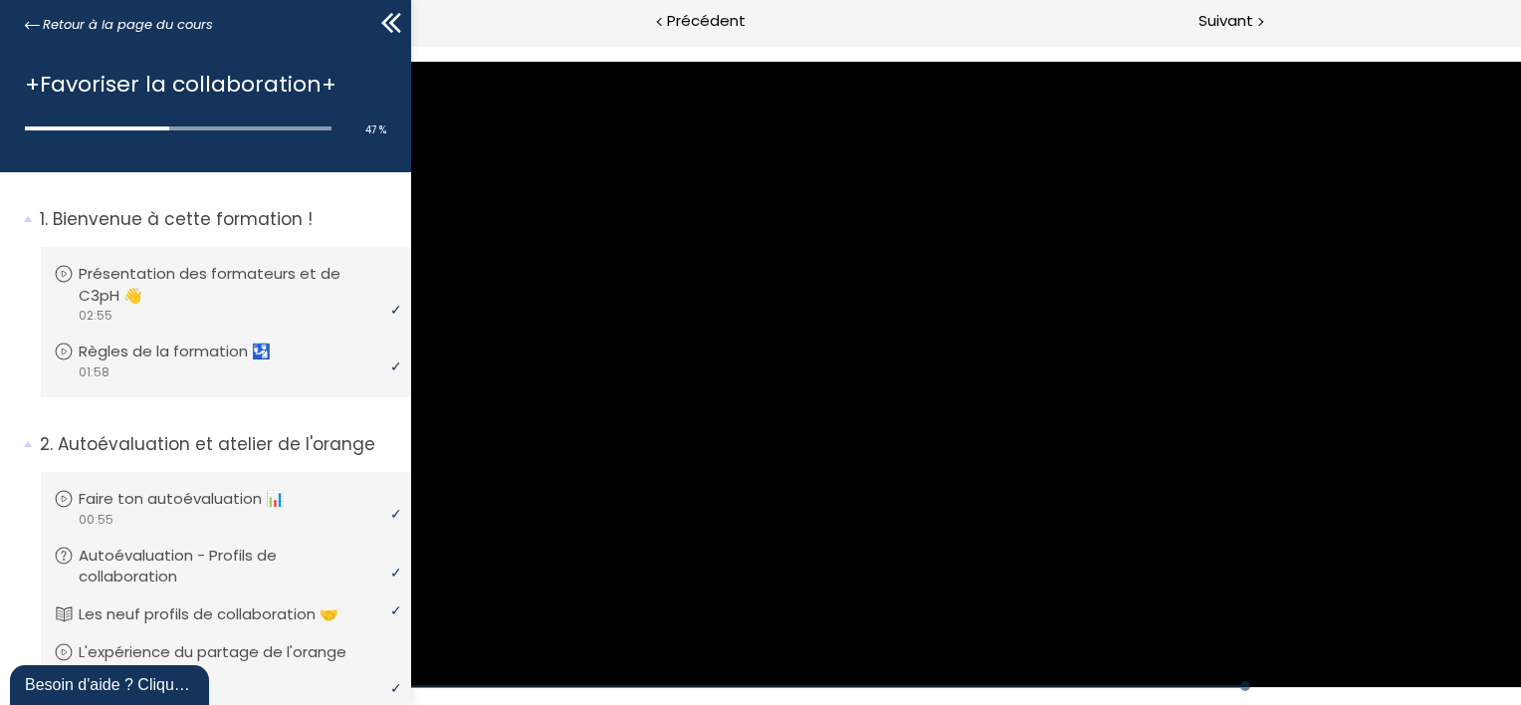
scroll to position [1194, 0]
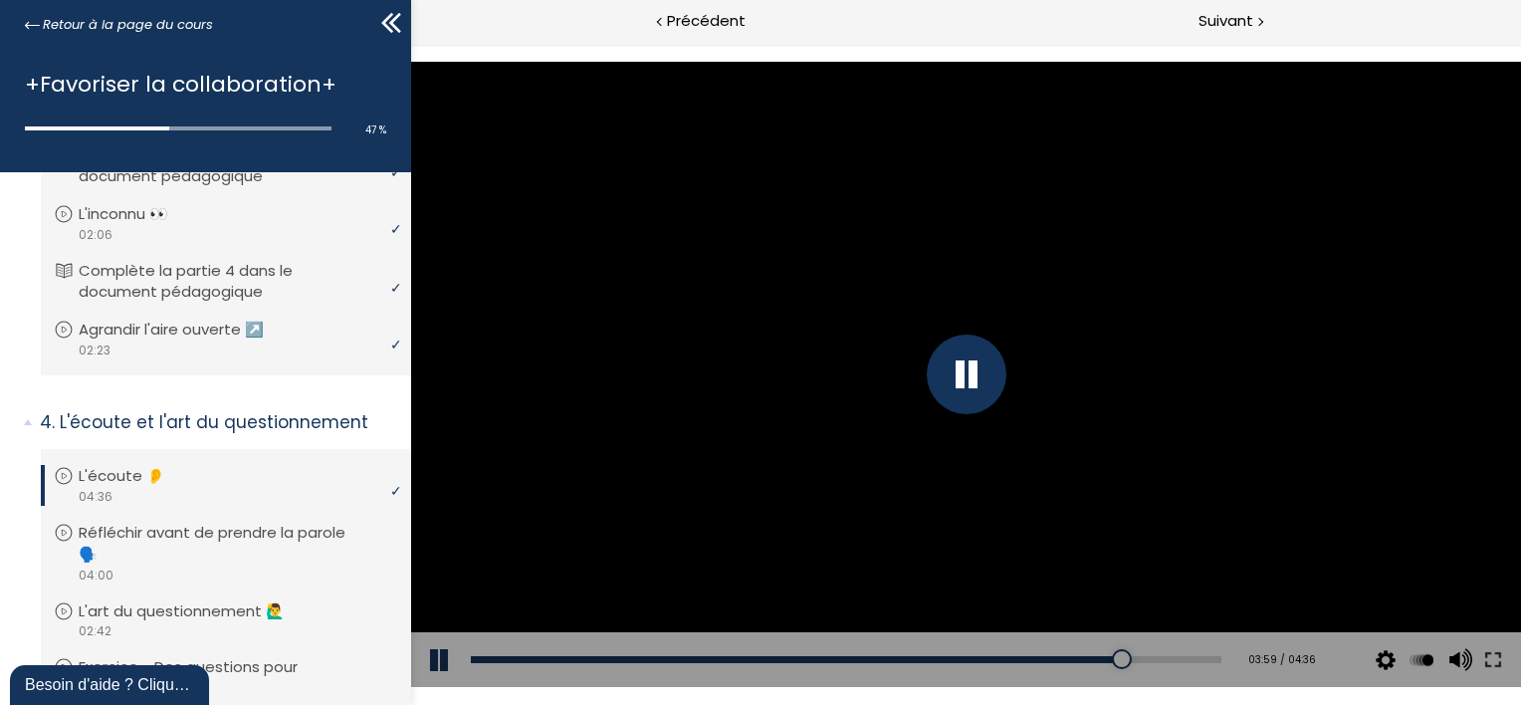
click at [524, 606] on div at bounding box center [965, 374] width 1110 height 624
click at [1080, 662] on div "03:49" at bounding box center [845, 659] width 751 height 7
click at [967, 390] on div at bounding box center [966, 374] width 80 height 80
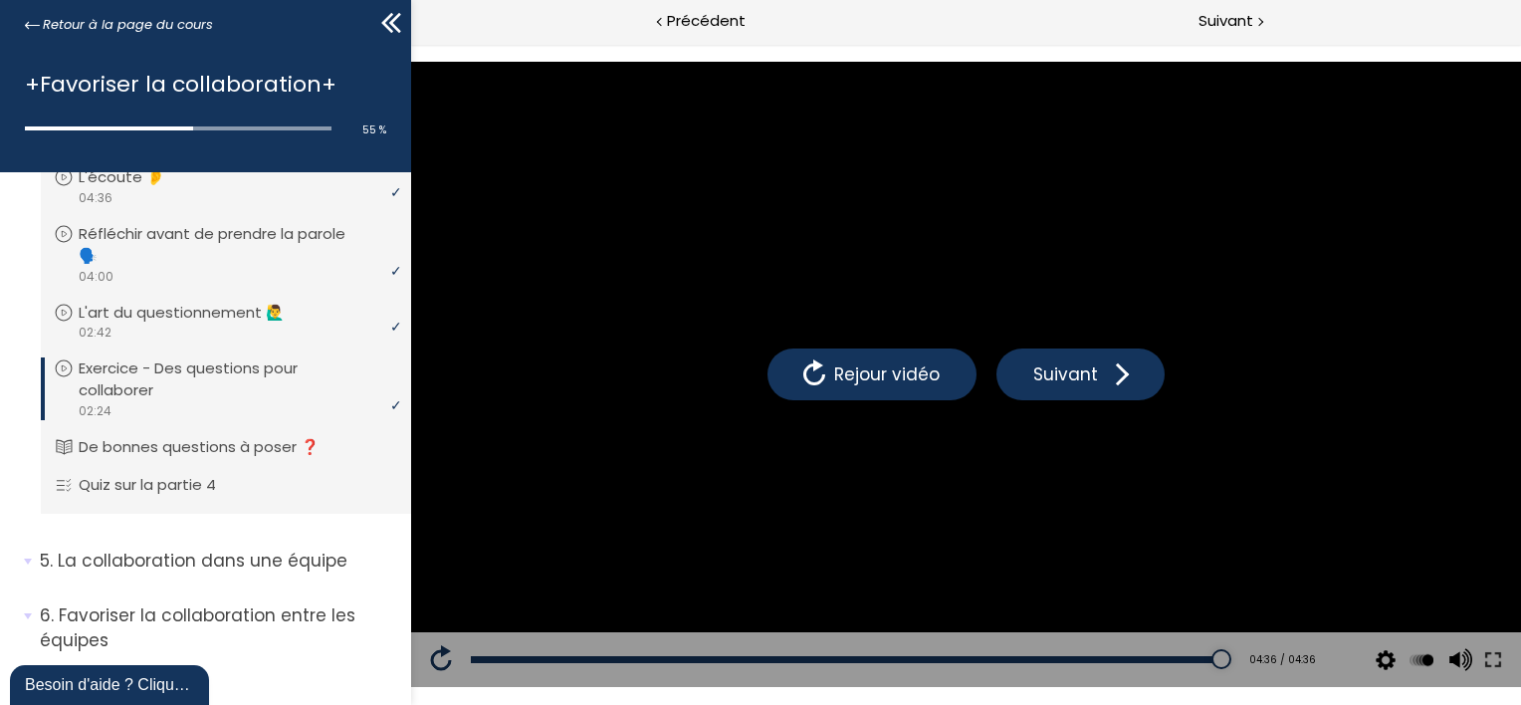
scroll to position [1578, 0]
